Goal: Task Accomplishment & Management: Manage account settings

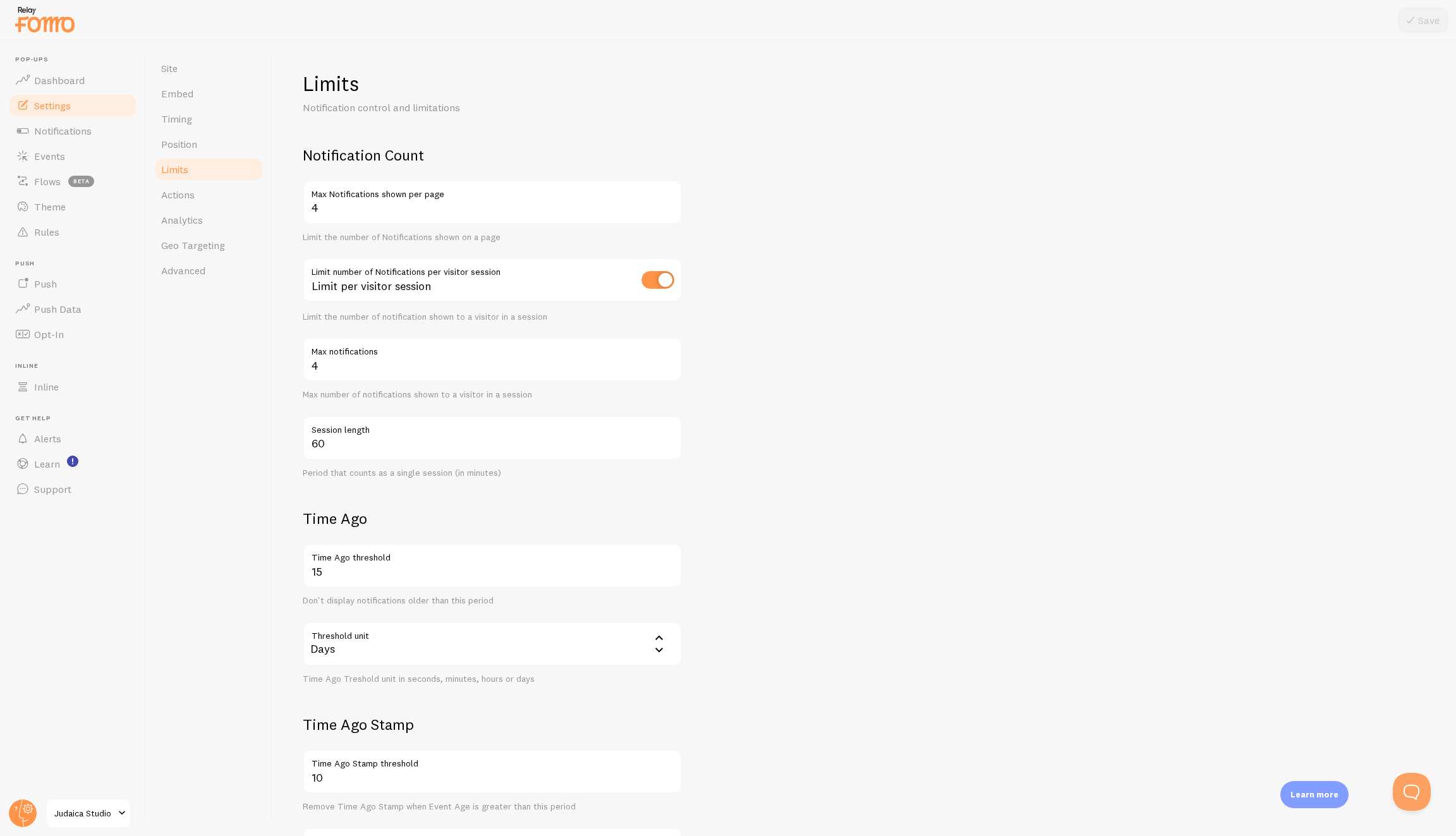
scroll to position [3, 0]
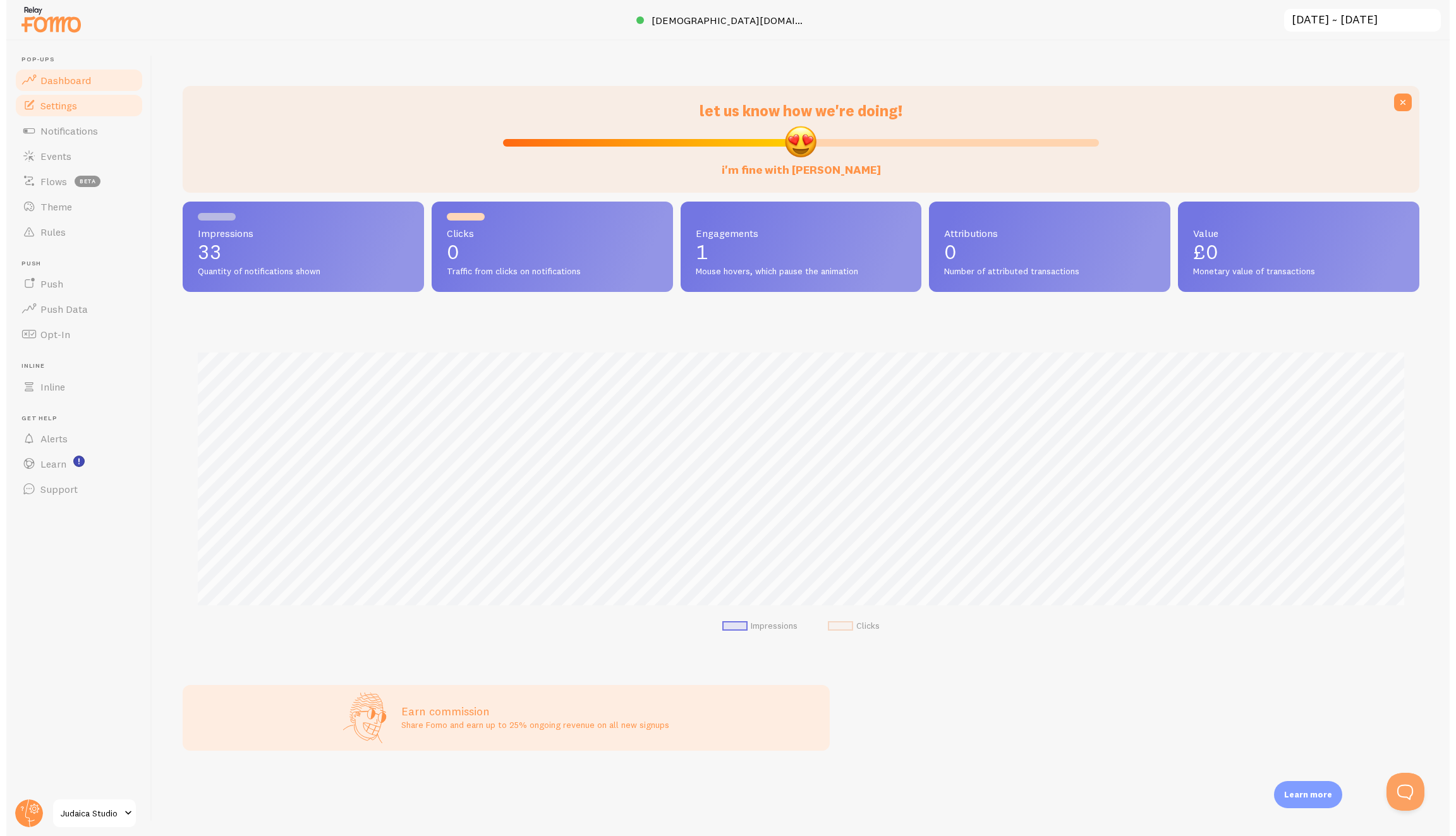
scroll to position [332, 1250]
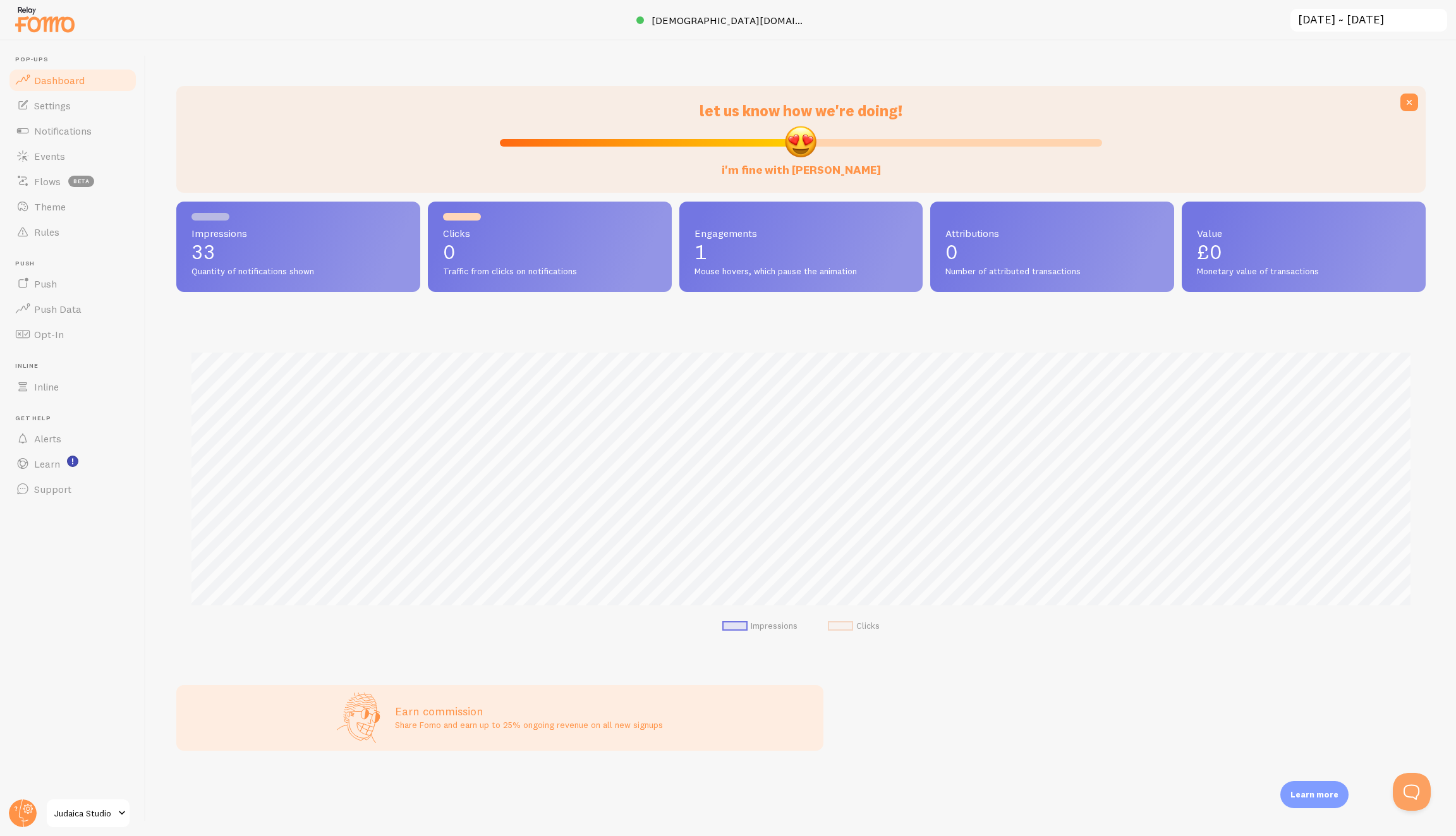
click at [110, 803] on link "Judaica Studio" at bounding box center [88, 813] width 85 height 30
click at [15, 811] on circle at bounding box center [23, 813] width 28 height 28
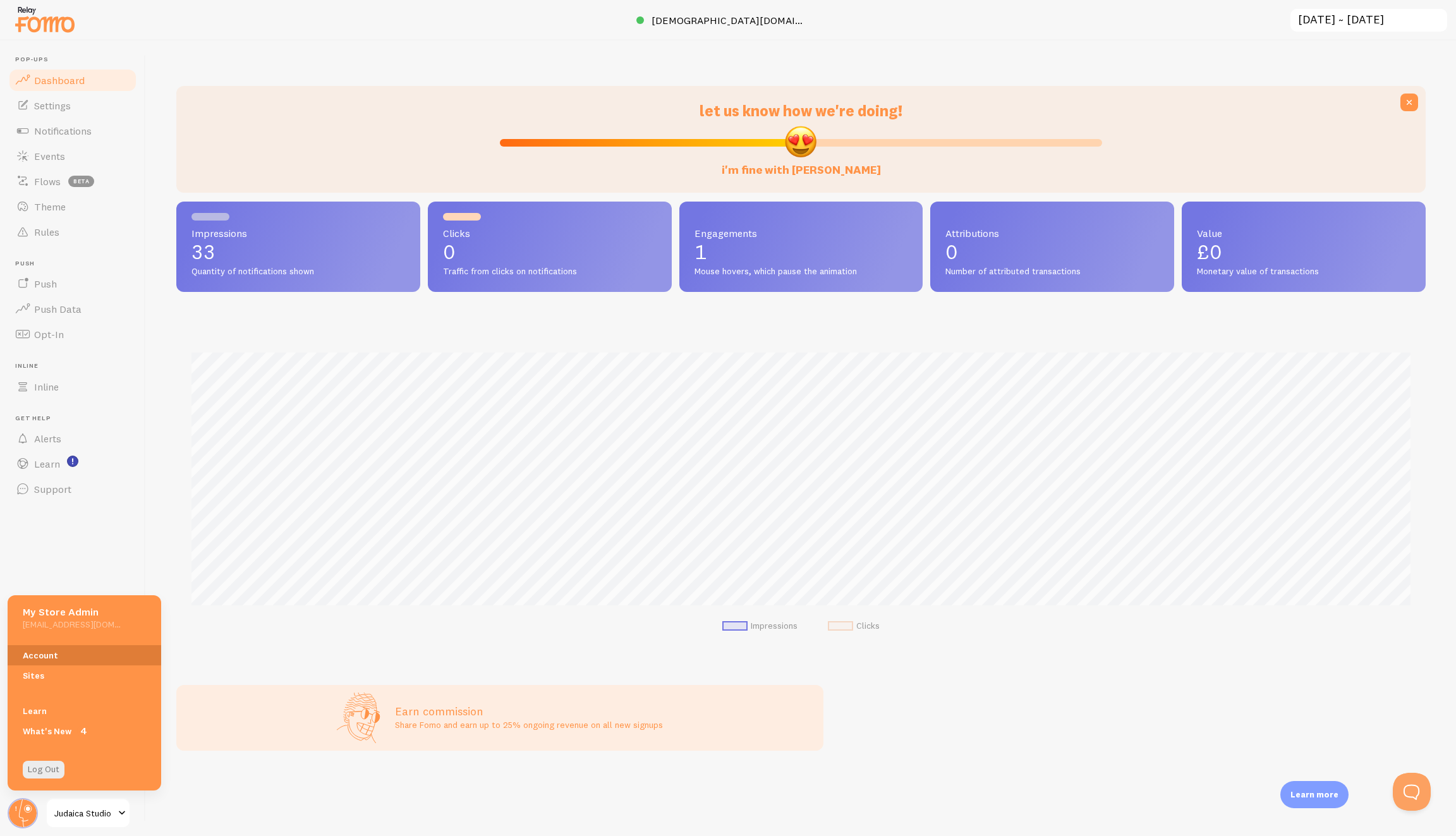
click at [62, 652] on link "Account" at bounding box center [84, 655] width 153 height 20
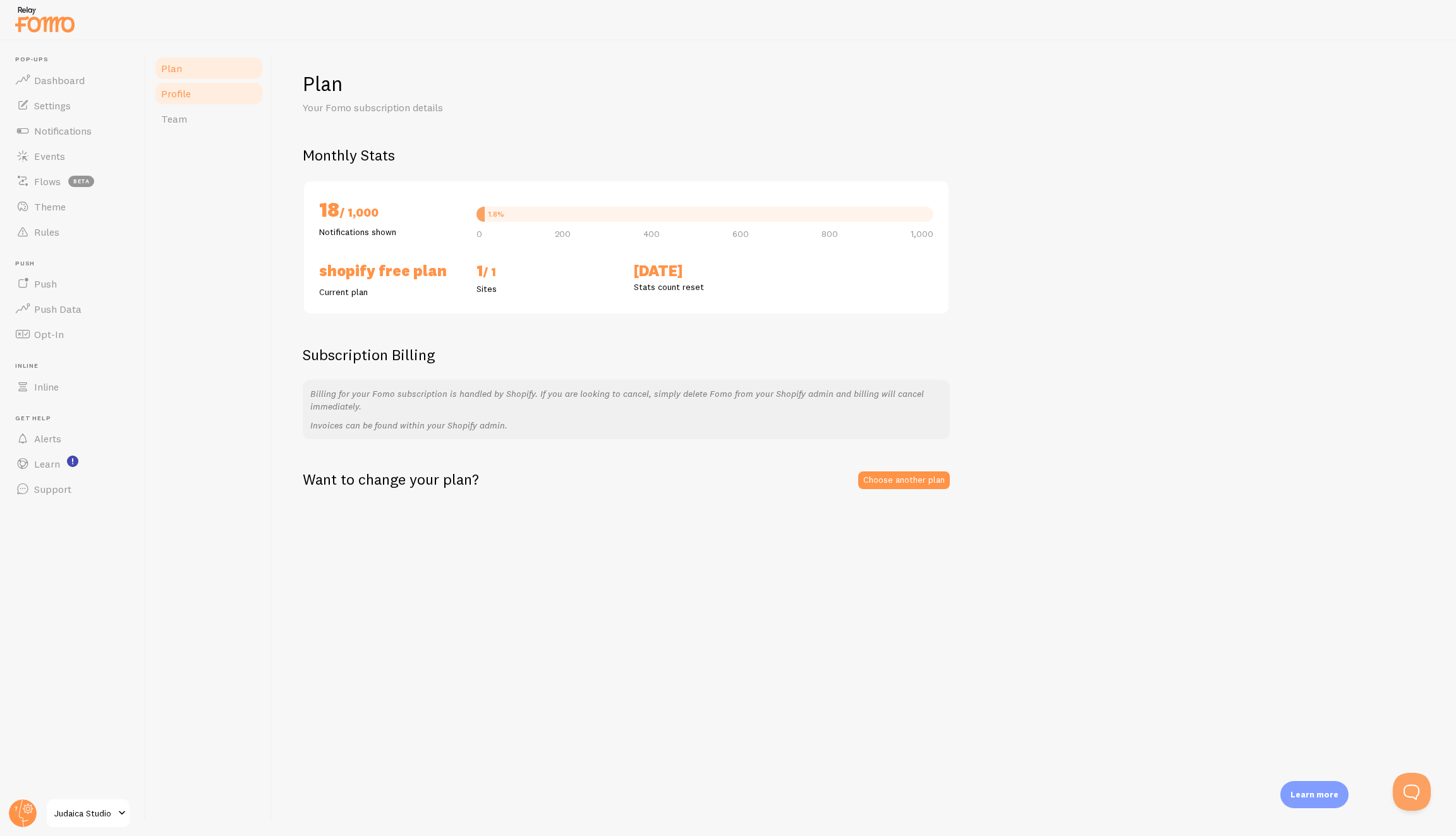
click at [225, 104] on link "Profile" at bounding box center [209, 93] width 111 height 25
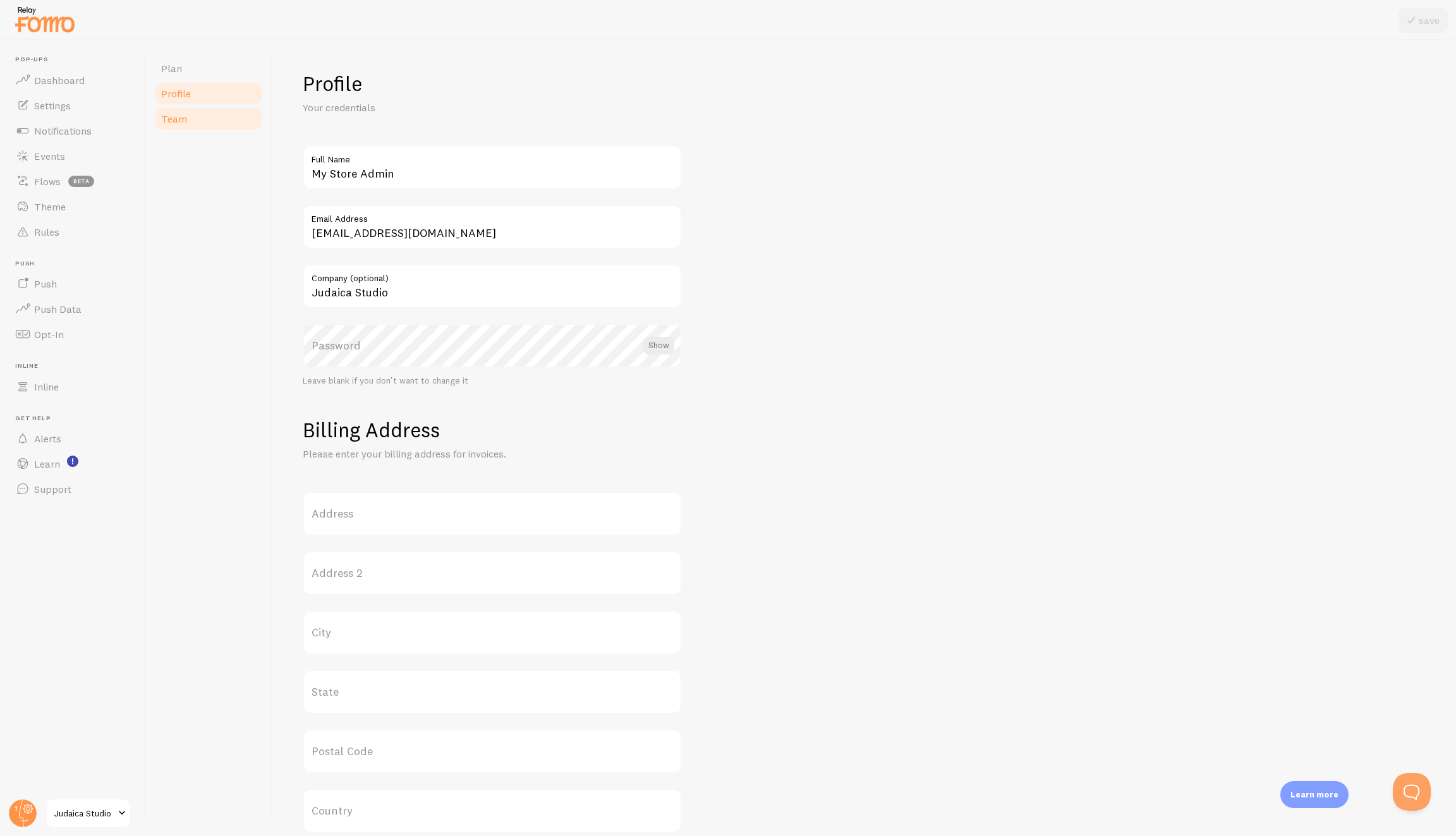
click at [233, 121] on link "Team" at bounding box center [209, 118] width 111 height 25
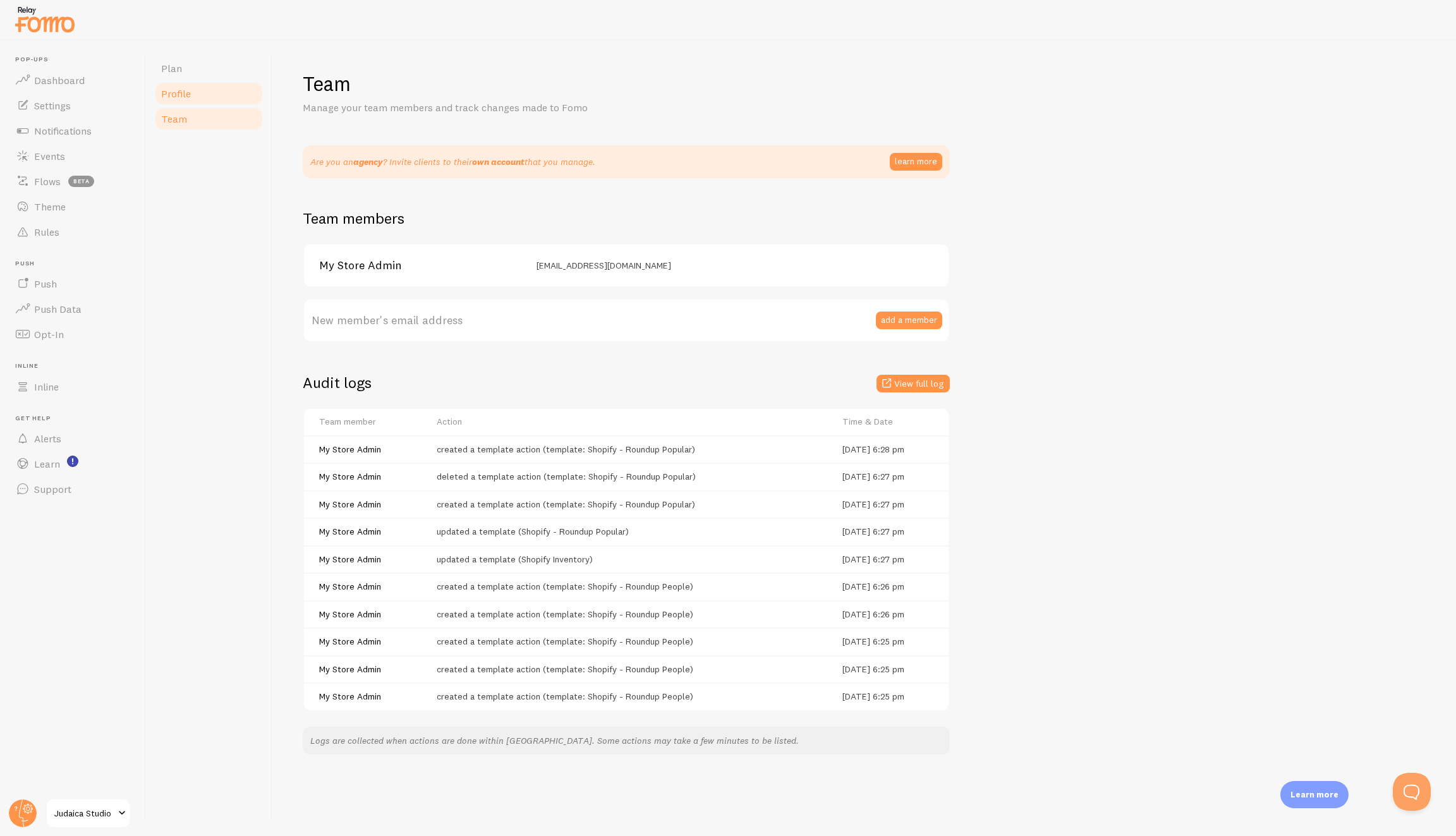
click at [192, 93] on link "Profile" at bounding box center [209, 93] width 111 height 25
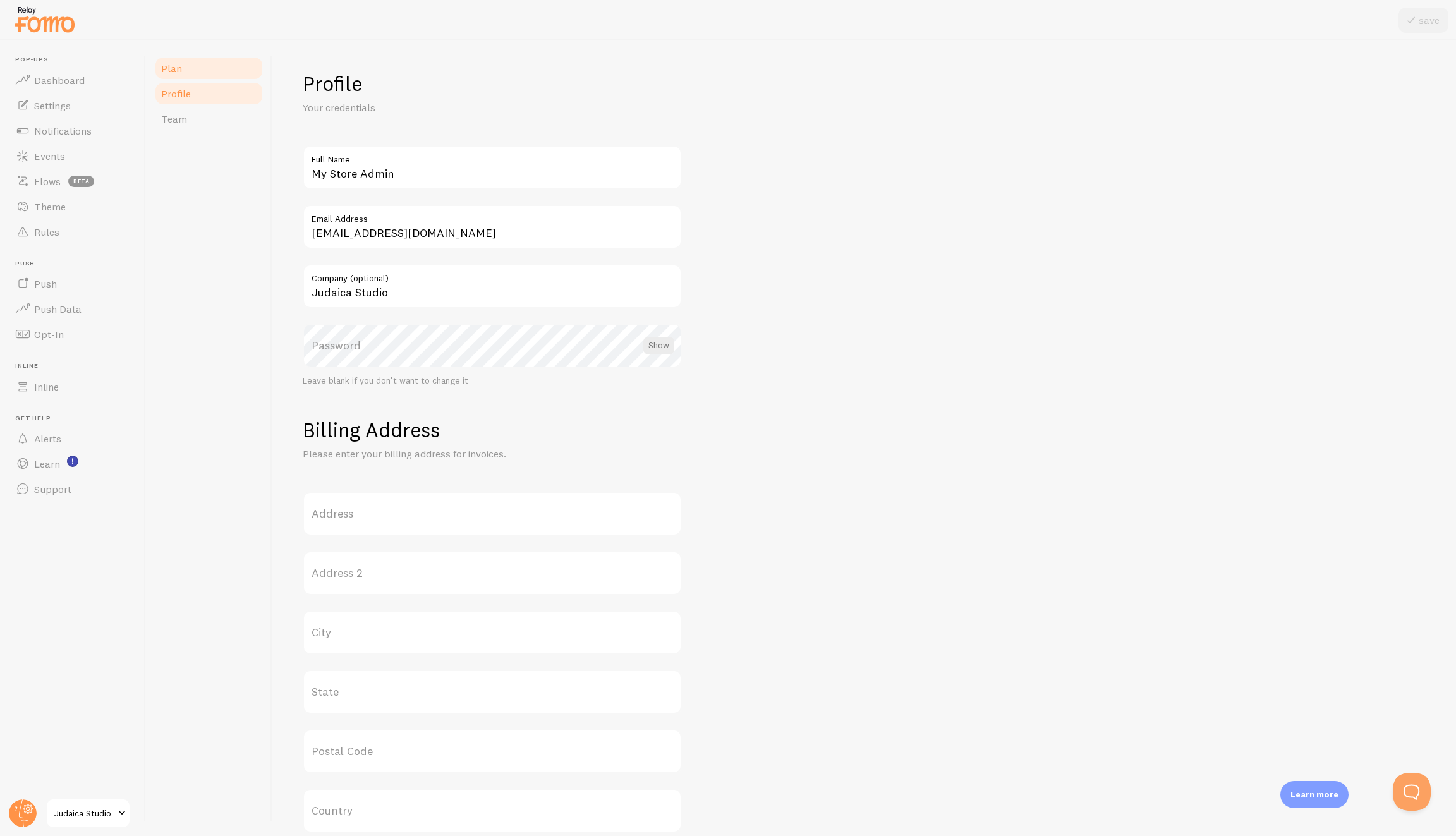
click at [203, 70] on link "Plan" at bounding box center [209, 68] width 111 height 25
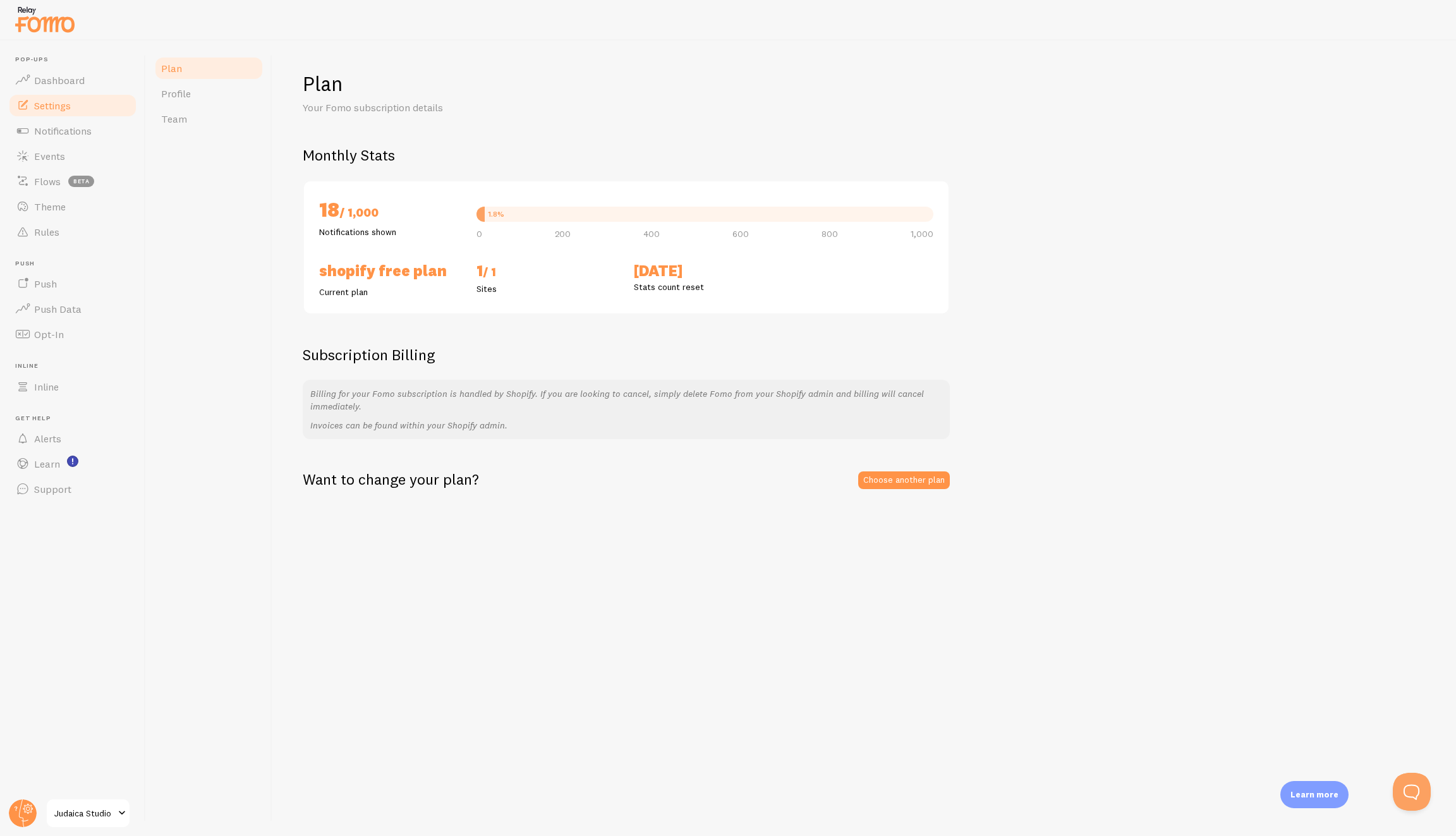
click at [66, 104] on span "Settings" at bounding box center [52, 105] width 36 height 13
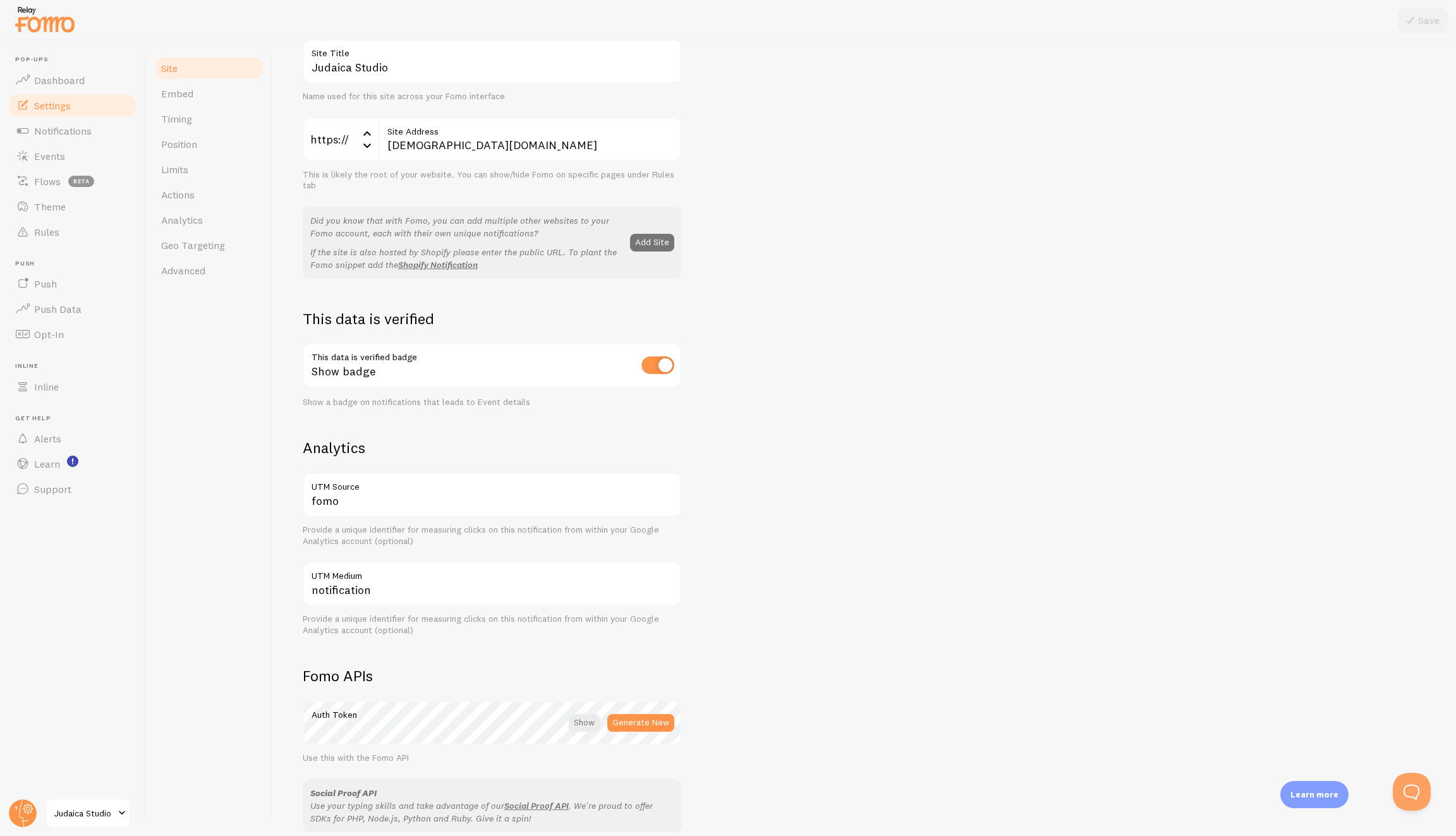
scroll to position [357, 0]
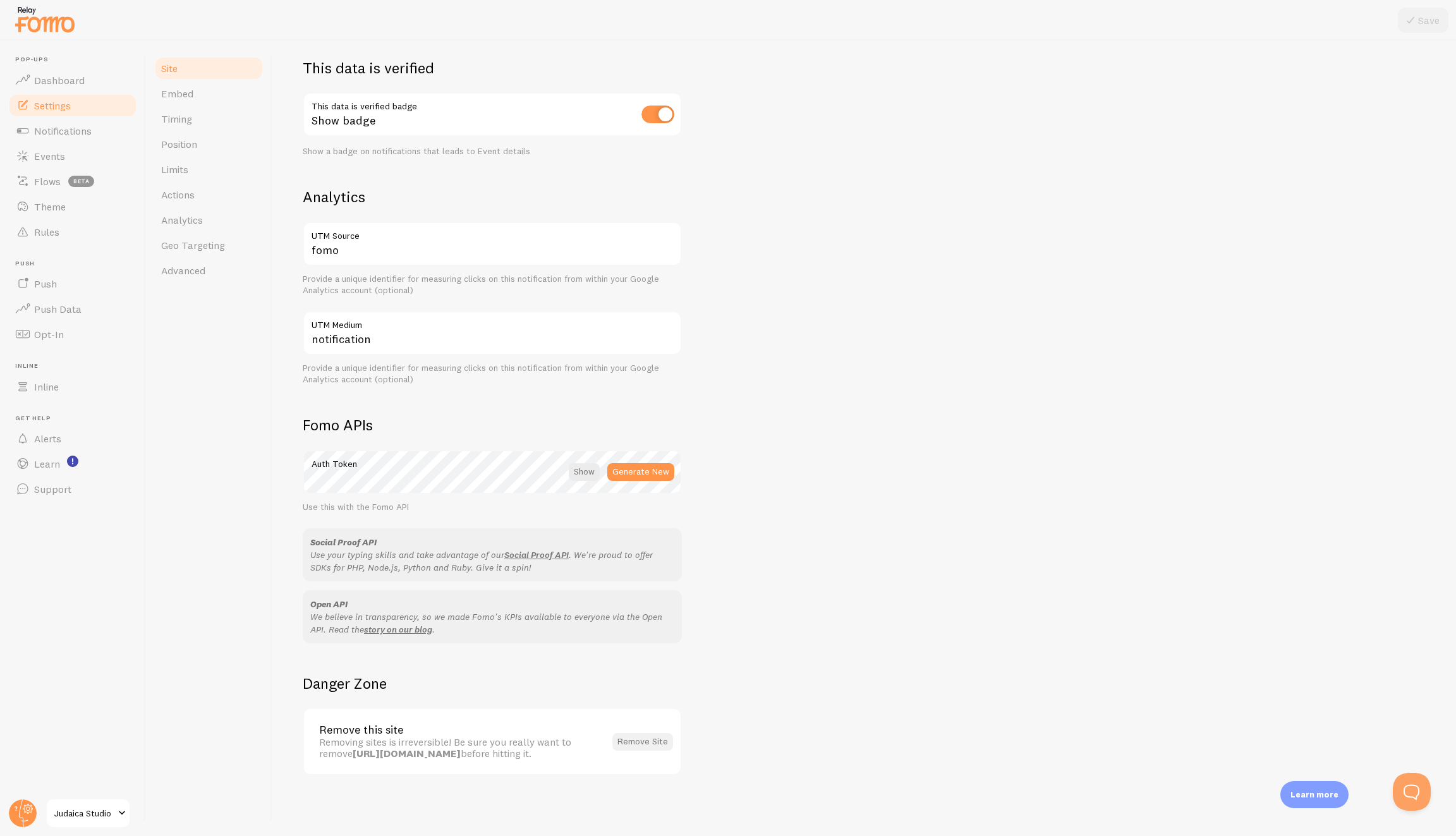
click at [664, 736] on button "Remove Site" at bounding box center [643, 741] width 61 height 17
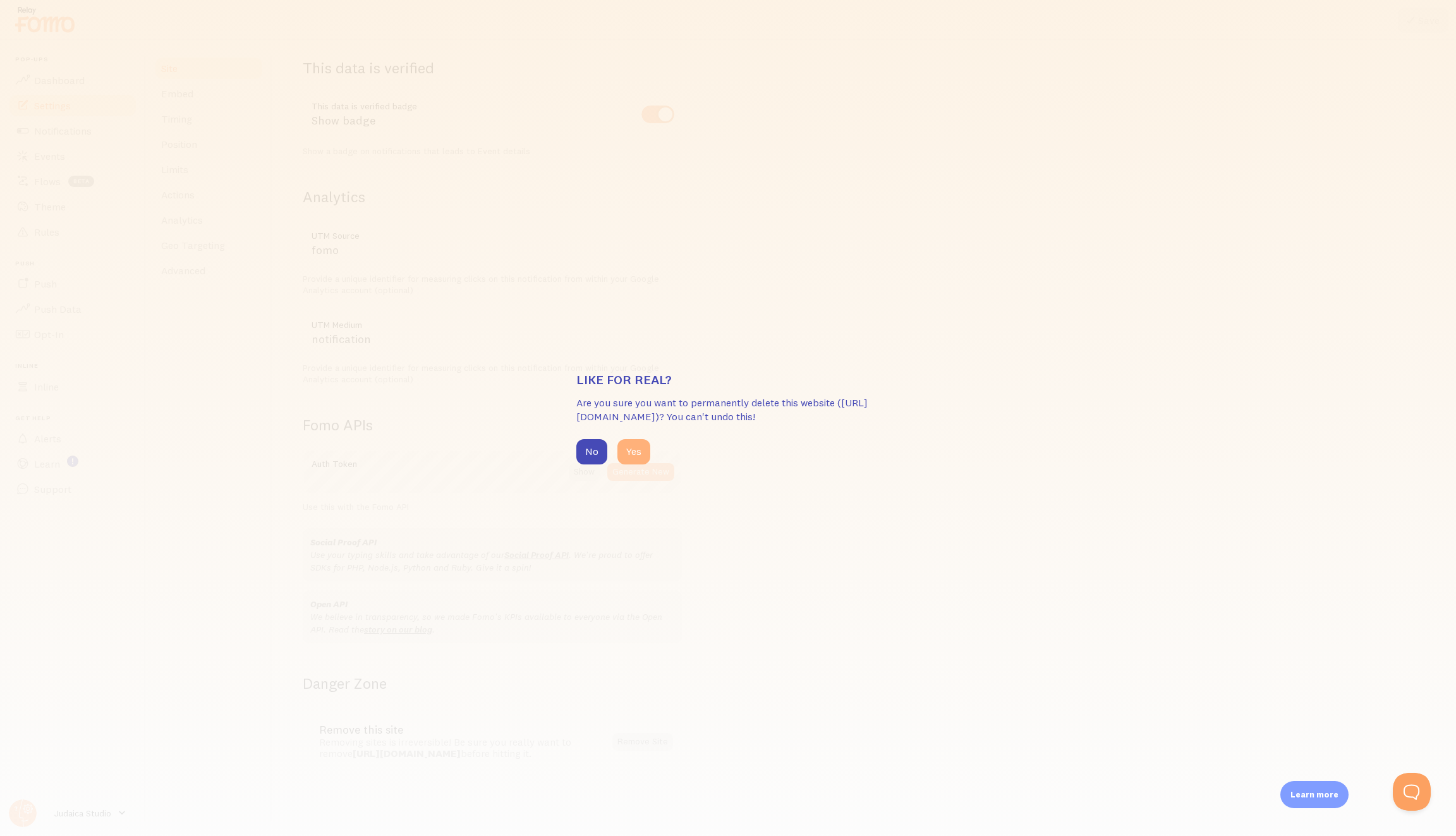
click at [640, 463] on button "Yes" at bounding box center [634, 451] width 33 height 25
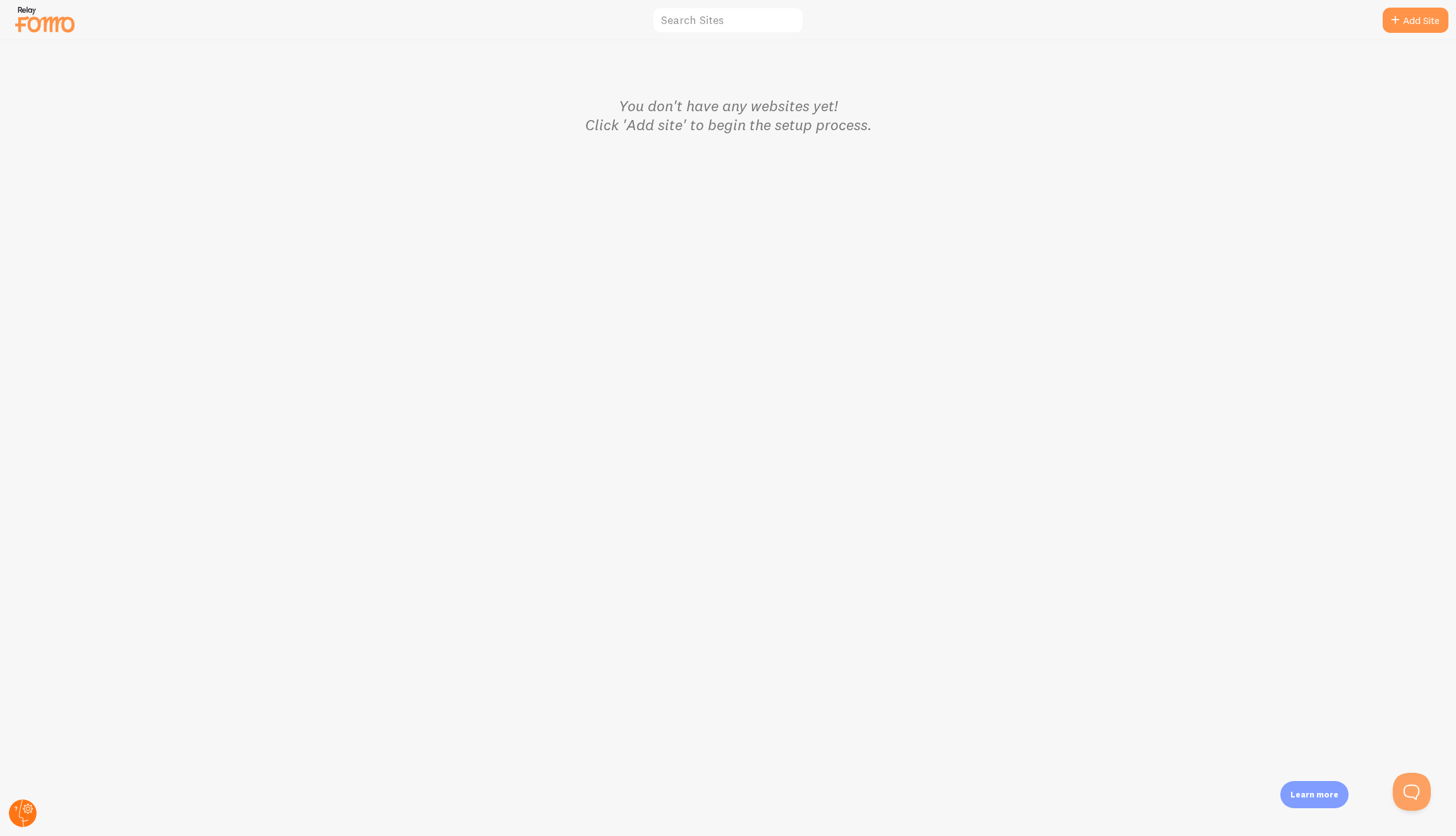
click at [13, 805] on circle at bounding box center [23, 813] width 28 height 28
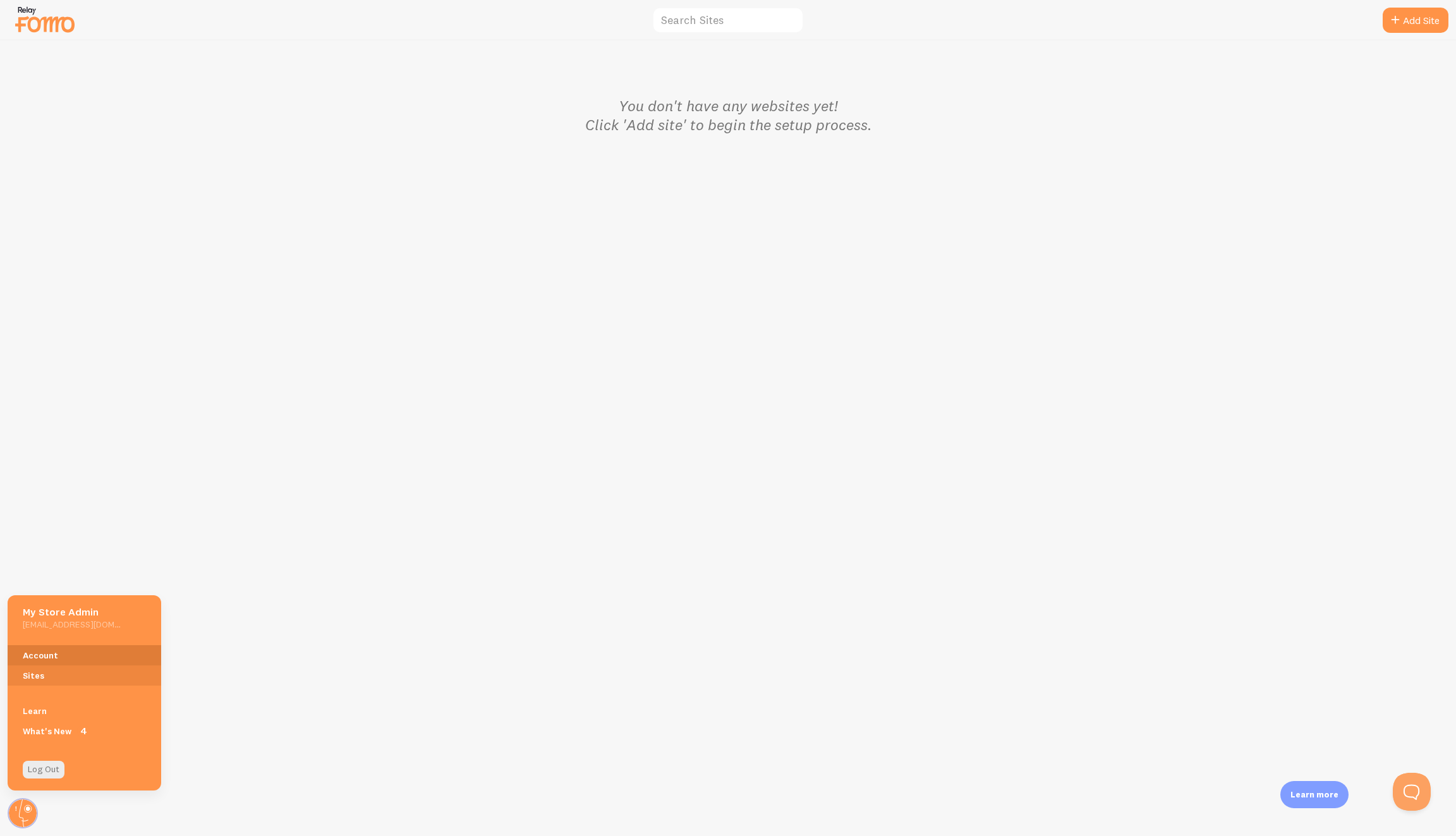
click at [28, 649] on link "Account" at bounding box center [84, 655] width 153 height 20
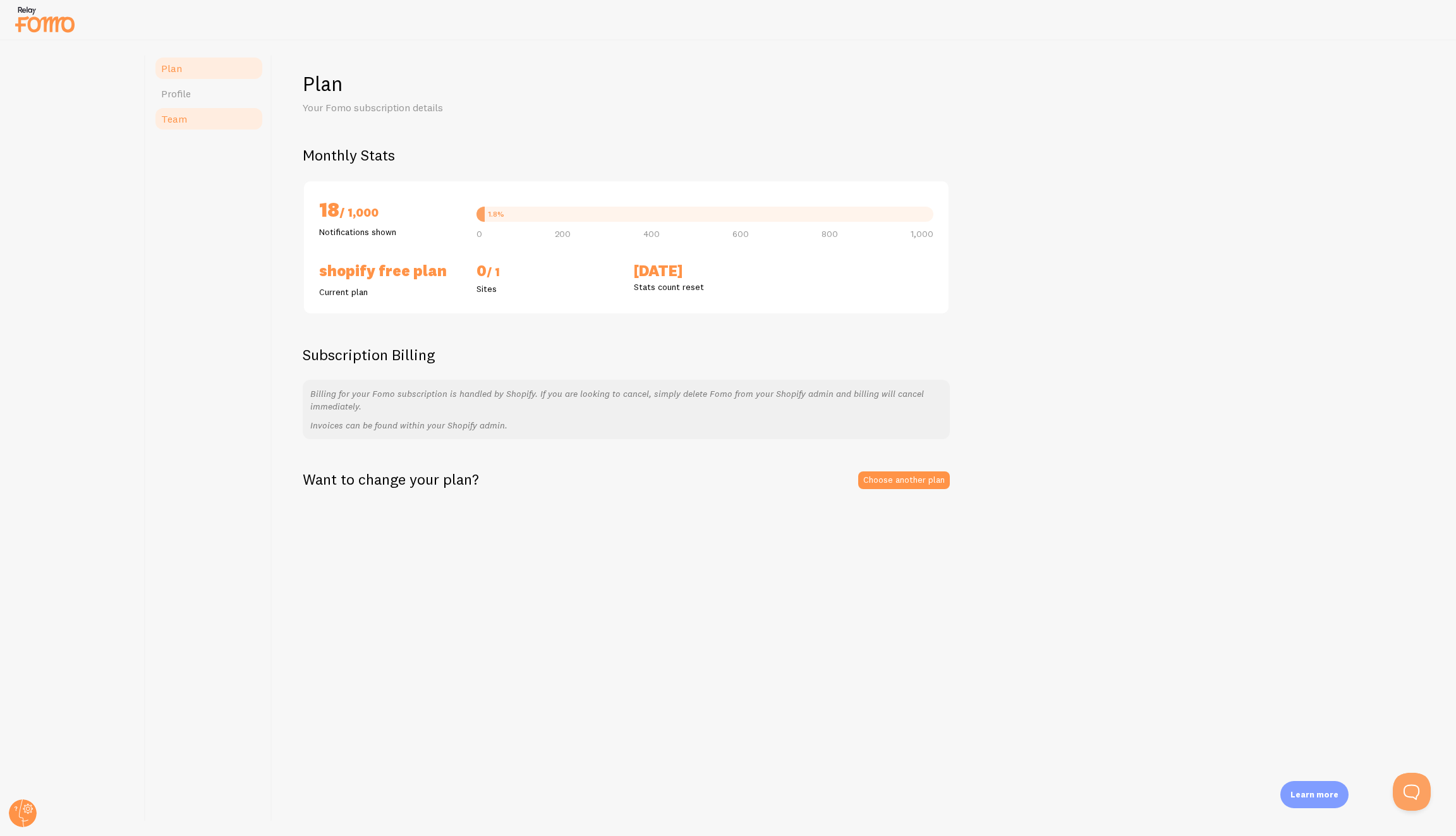
click at [215, 121] on link "Team" at bounding box center [209, 118] width 111 height 25
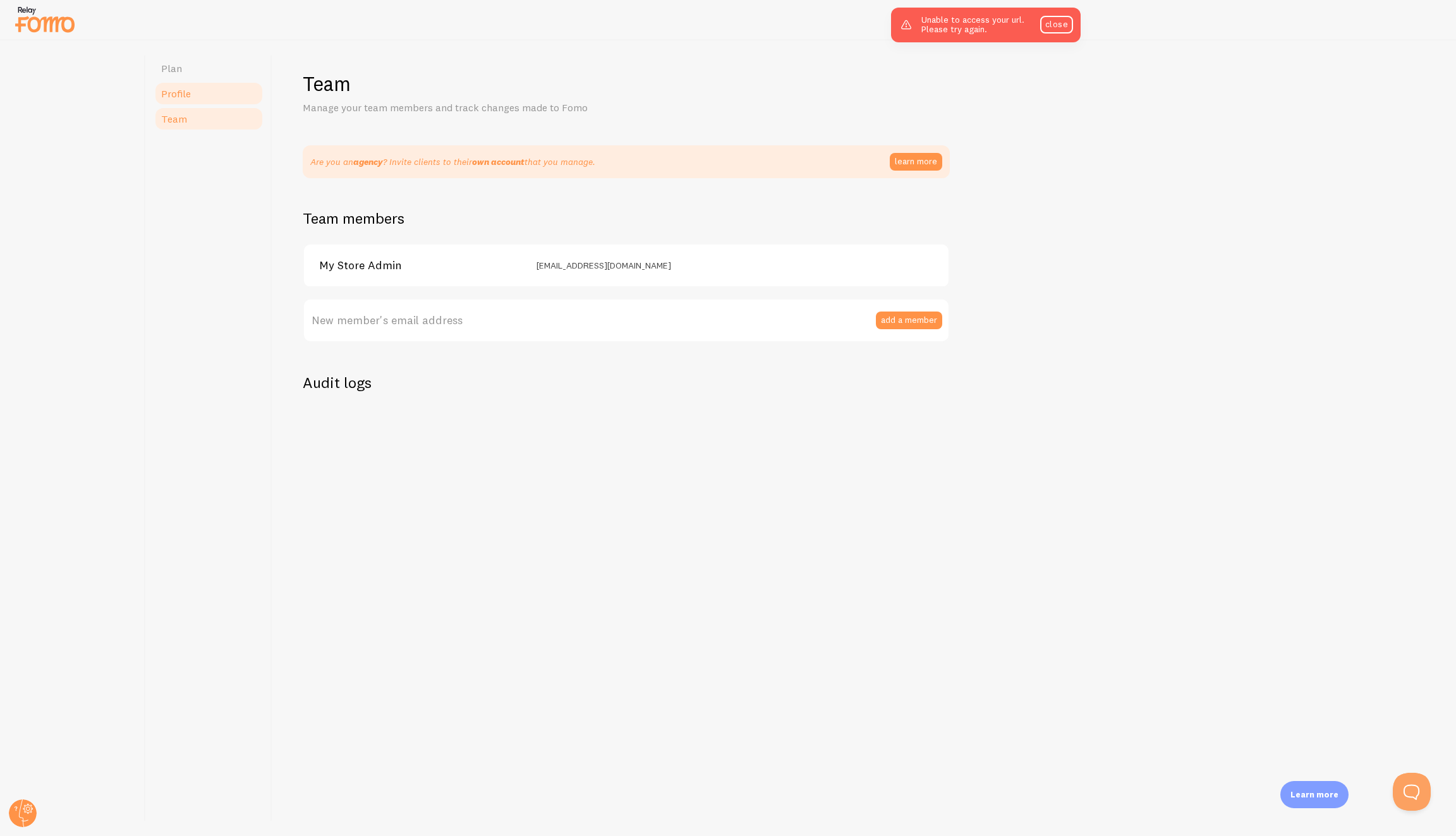
click at [211, 100] on link "Profile" at bounding box center [209, 93] width 111 height 25
